Goal: Task Accomplishment & Management: Manage account settings

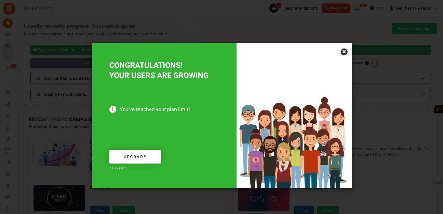
click at [343, 51] on link "×" at bounding box center [344, 51] width 7 height 7
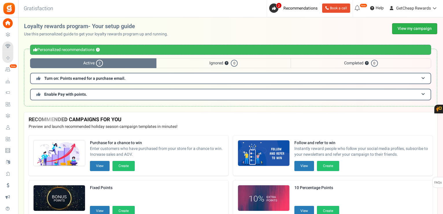
click at [402, 30] on link "View my campaign" at bounding box center [415, 28] width 45 height 11
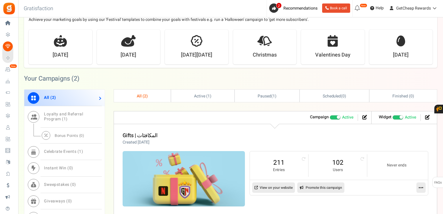
scroll to position [203, 0]
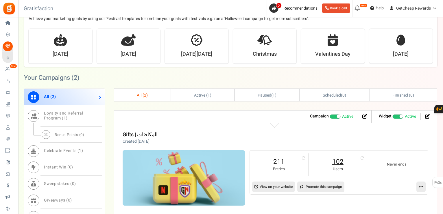
click at [335, 159] on link "102" at bounding box center [338, 161] width 47 height 9
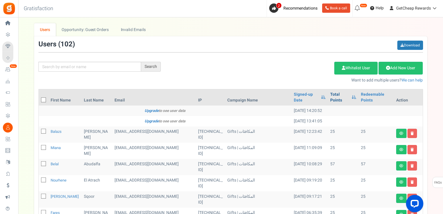
click at [331, 93] on link "Total Points" at bounding box center [340, 97] width 19 height 12
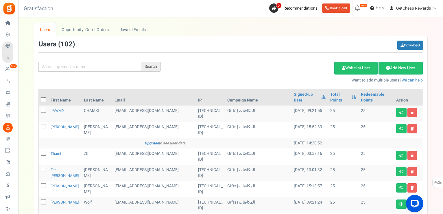
click at [44, 97] on span at bounding box center [43, 99] width 5 height 5
click at [39, 98] on input "checkbox" at bounding box center [37, 100] width 4 height 4
checkbox input "true"
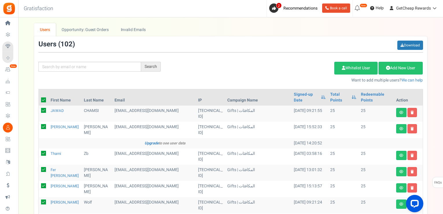
checkbox input "true"
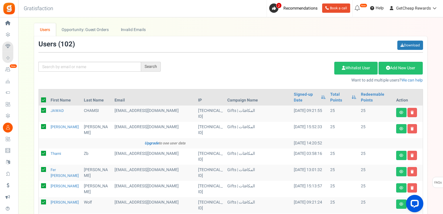
checkbox input "true"
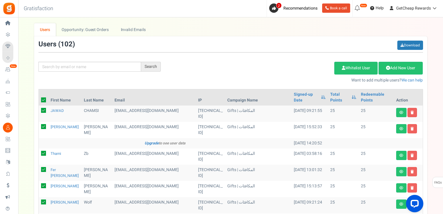
checkbox input "true"
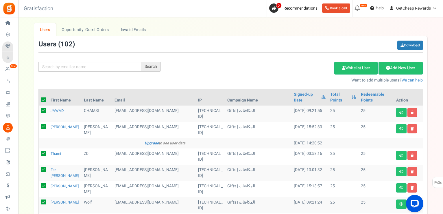
checkbox input "true"
click at [297, 68] on link "Delete Selected Users" at bounding box center [305, 68] width 56 height 13
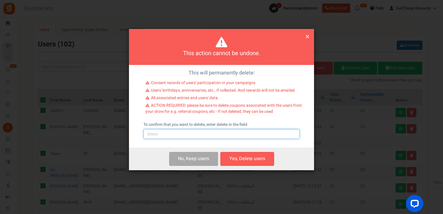
drag, startPoint x: 202, startPoint y: 135, endPoint x: 202, endPoint y: 139, distance: 4.3
click at [202, 135] on input "text" at bounding box center [222, 134] width 156 height 10
type input "delete"
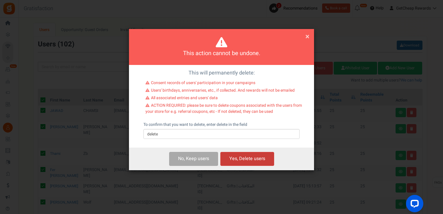
click at [240, 157] on button "Yes, Delete users" at bounding box center [248, 159] width 54 height 14
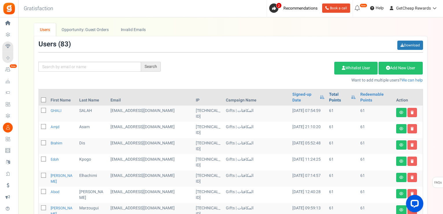
click at [330, 94] on link "Total Points" at bounding box center [338, 97] width 19 height 12
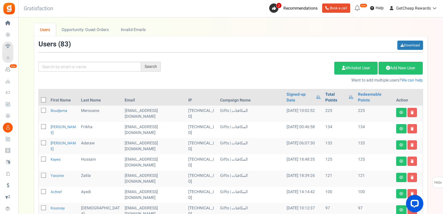
click at [329, 92] on link "Total Points" at bounding box center [336, 97] width 21 height 12
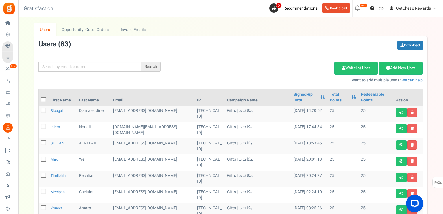
click at [44, 98] on icon at bounding box center [44, 100] width 4 height 4
click at [39, 98] on input "checkbox" at bounding box center [37, 100] width 4 height 4
checkbox input "true"
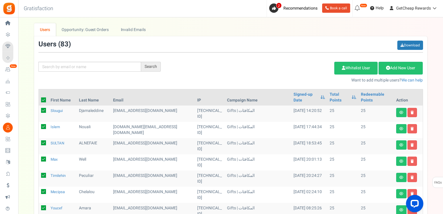
checkbox input "true"
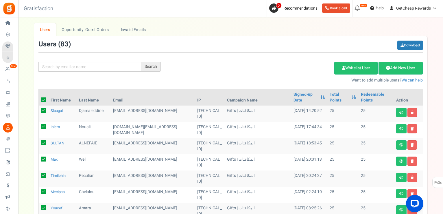
checkbox input "true"
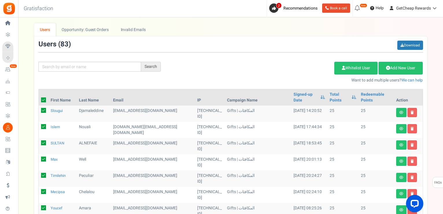
checkbox input "true"
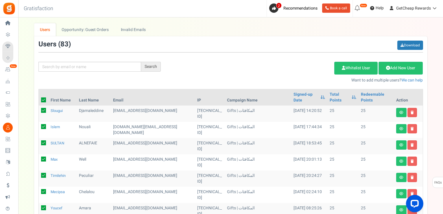
checkbox input "true"
click at [300, 66] on link "Delete Selected Users" at bounding box center [305, 68] width 56 height 13
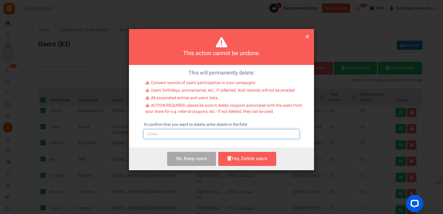
click at [192, 133] on input "text" at bounding box center [222, 134] width 156 height 10
type input "delete"
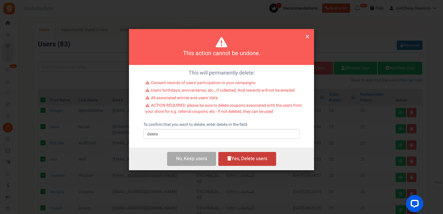
click at [240, 153] on button "Yes, Delete users" at bounding box center [248, 159] width 58 height 14
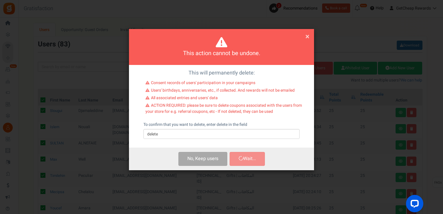
checkbox input "false"
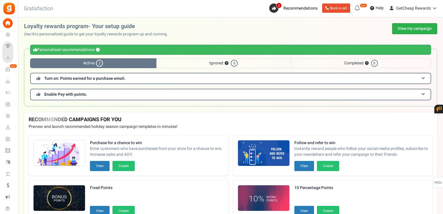
click at [400, 27] on link "View my campaign" at bounding box center [415, 28] width 45 height 11
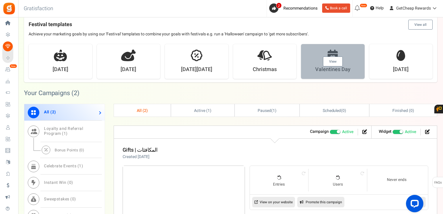
scroll to position [232, 0]
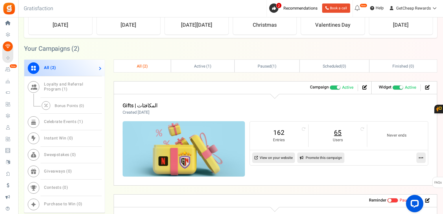
click at [332, 130] on link "65" at bounding box center [338, 132] width 47 height 9
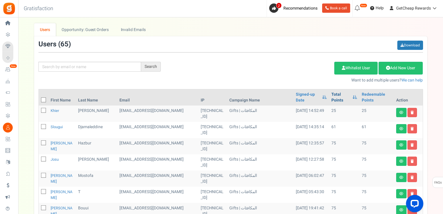
click at [332, 96] on link "Total Points" at bounding box center [341, 97] width 18 height 12
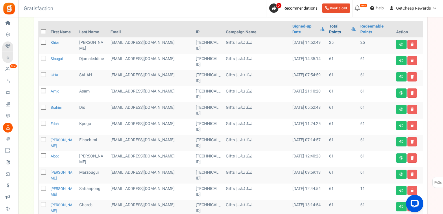
scroll to position [58, 0]
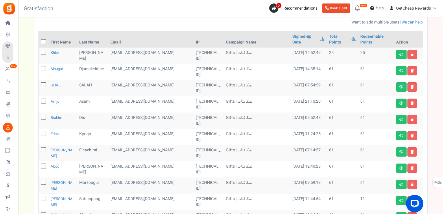
click at [44, 51] on icon at bounding box center [44, 53] width 4 height 4
click at [39, 51] on input "checkbox" at bounding box center [37, 53] width 4 height 4
checkbox input "true"
click at [410, 50] on link at bounding box center [413, 54] width 10 height 9
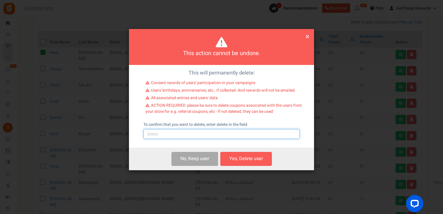
click at [217, 138] on input "text" at bounding box center [222, 134] width 156 height 10
type input "delete"
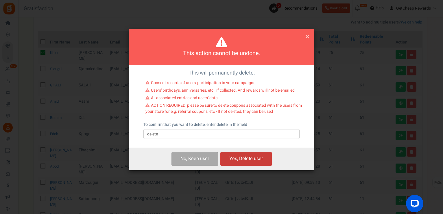
click at [242, 156] on button "Yes, Delete user" at bounding box center [247, 159] width 52 height 14
